Goal: Task Accomplishment & Management: Use online tool/utility

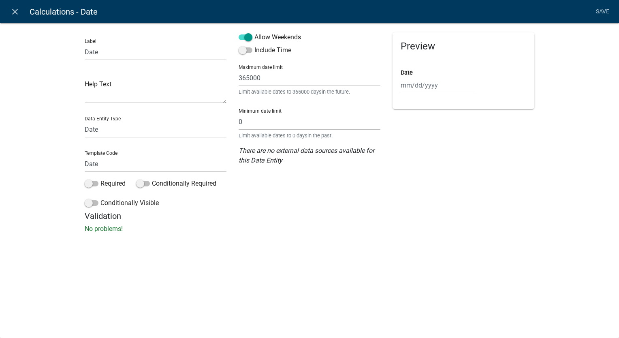
select select "date"
click at [11, 12] on icon "close" at bounding box center [15, 12] width 10 height 10
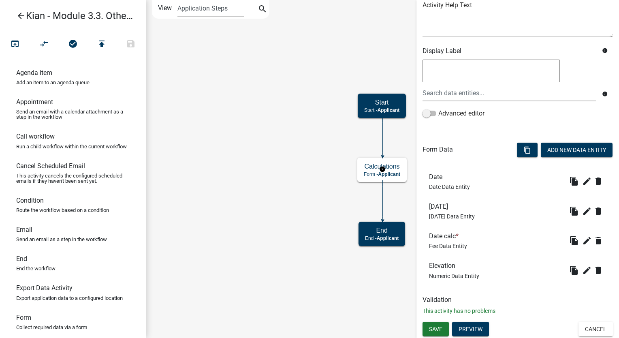
click at [20, 20] on icon "arrow_back" at bounding box center [21, 16] width 10 height 11
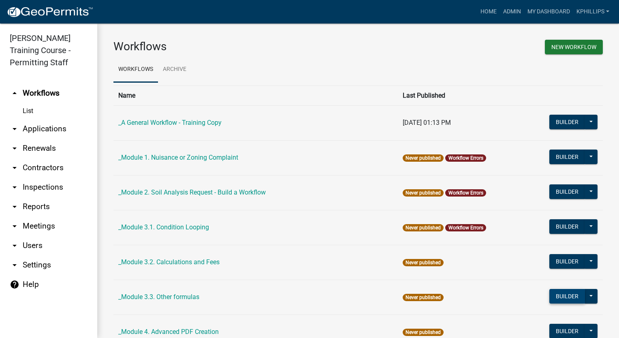
click at [552, 299] on button "Builder" at bounding box center [567, 296] width 36 height 15
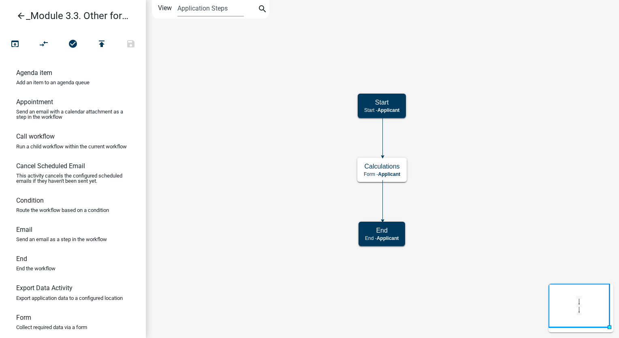
click at [18, 14] on icon "arrow_back" at bounding box center [21, 16] width 10 height 11
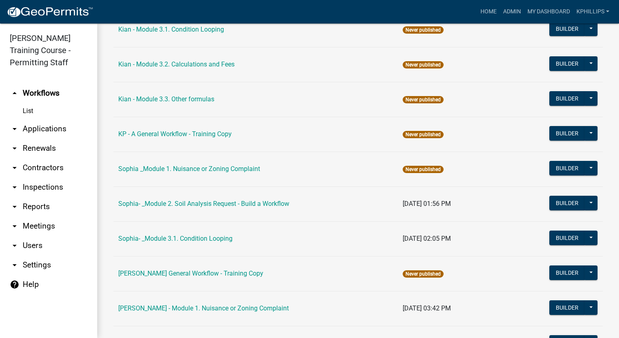
scroll to position [550, 0]
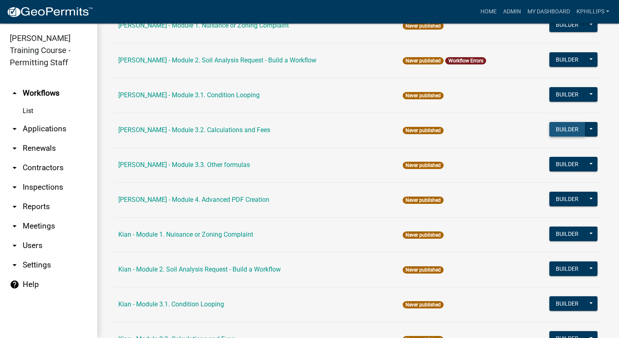
click at [553, 124] on button "Builder" at bounding box center [567, 129] width 36 height 15
